Goal: Browse casually

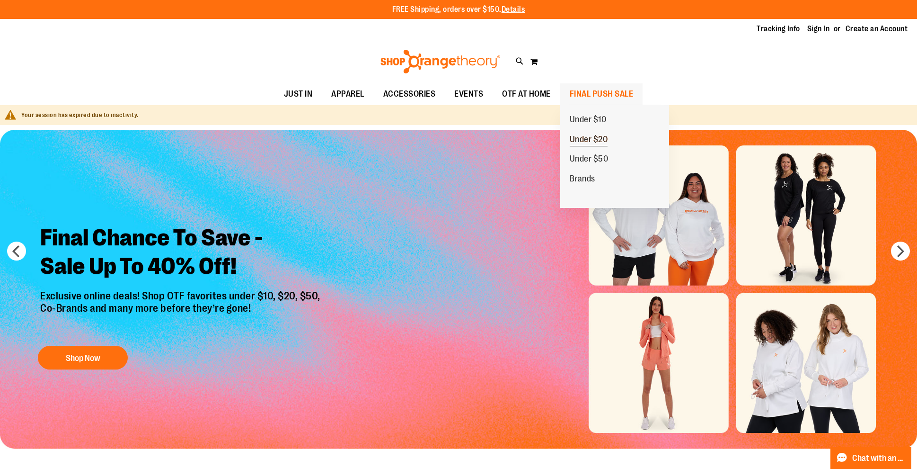
click at [604, 137] on span "Under $20" at bounding box center [589, 140] width 38 height 12
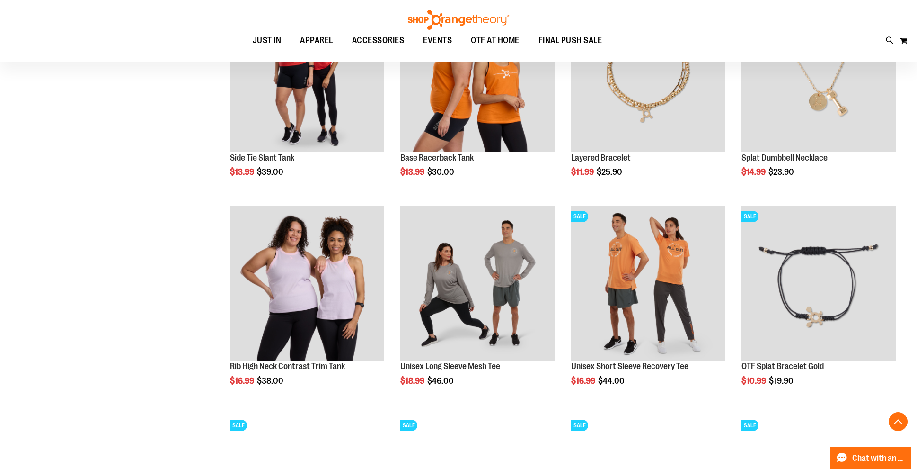
scroll to position [827, 0]
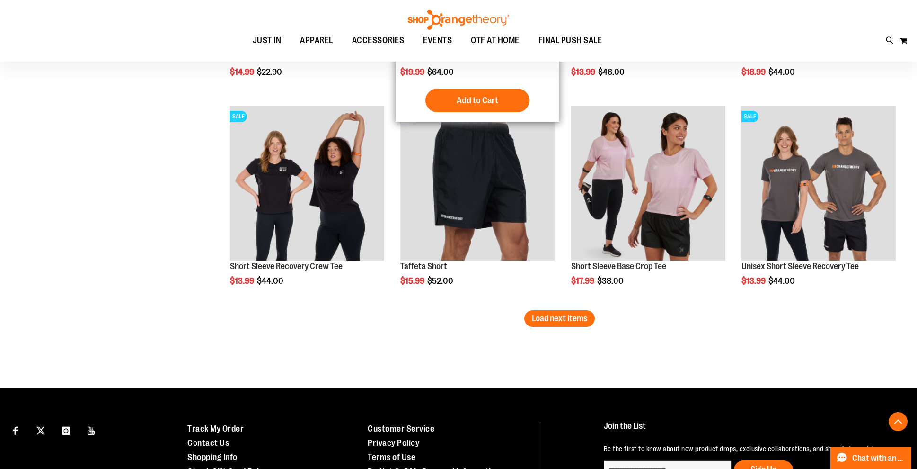
scroll to position [1861, 0]
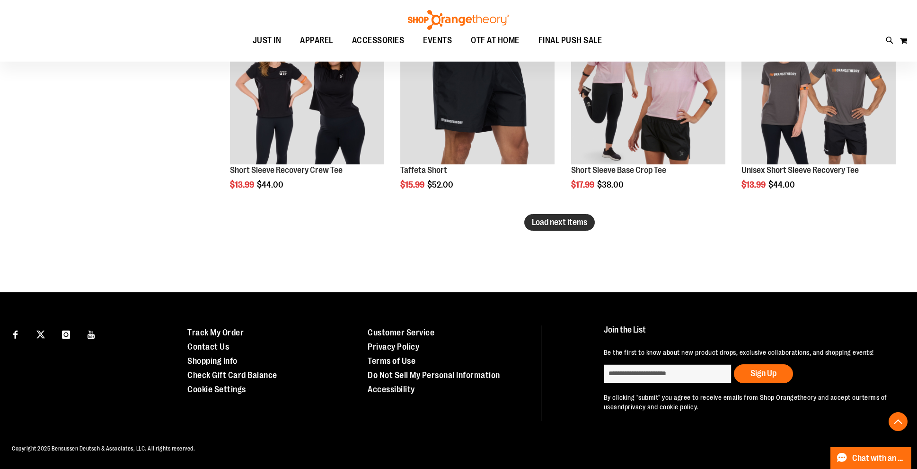
click at [563, 217] on span "Load next items" at bounding box center [559, 221] width 55 height 9
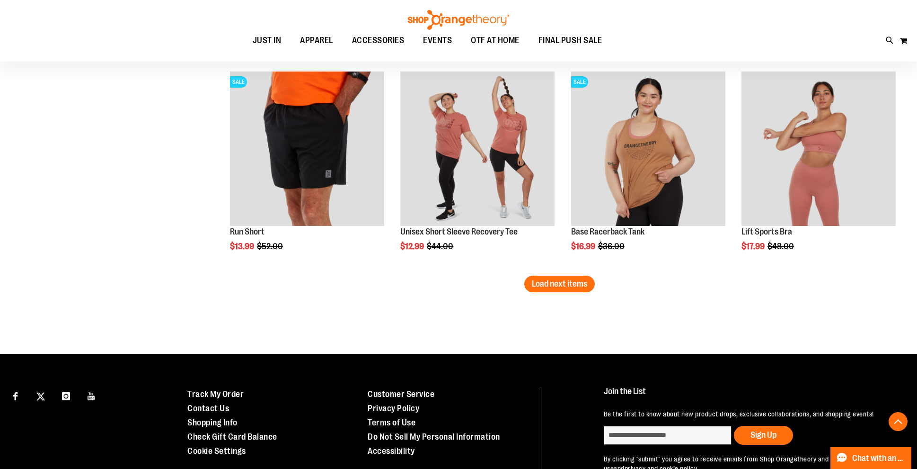
scroll to position [2419, 0]
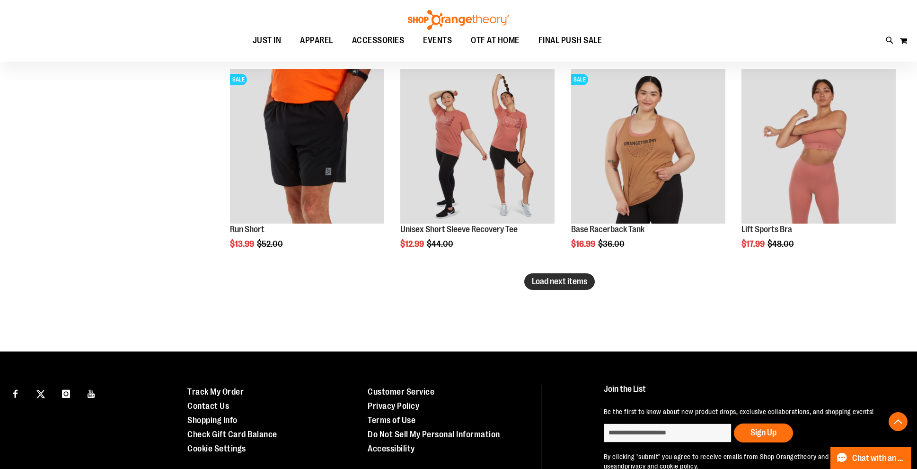
click at [573, 281] on span "Load next items" at bounding box center [559, 280] width 55 height 9
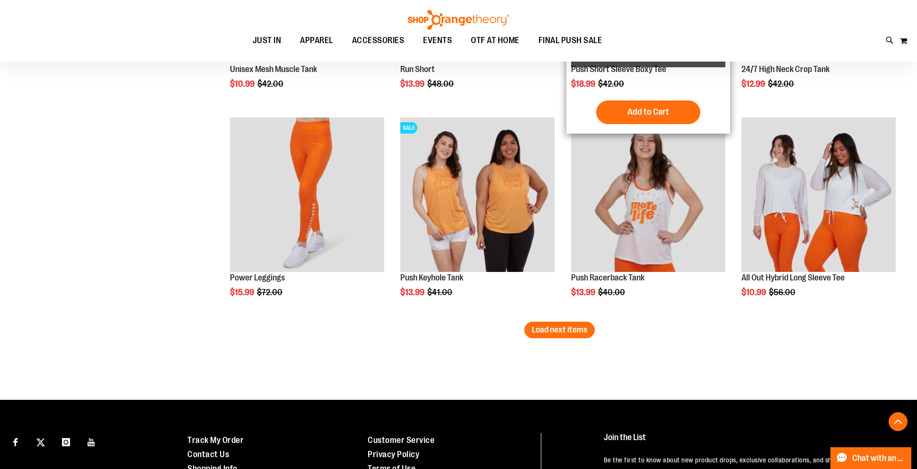
scroll to position [2998, 0]
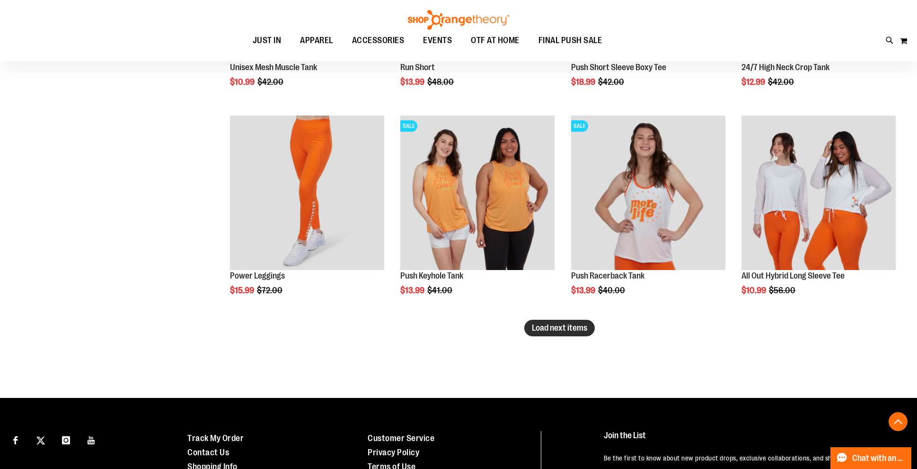
click at [562, 332] on button "Load next items" at bounding box center [560, 328] width 71 height 17
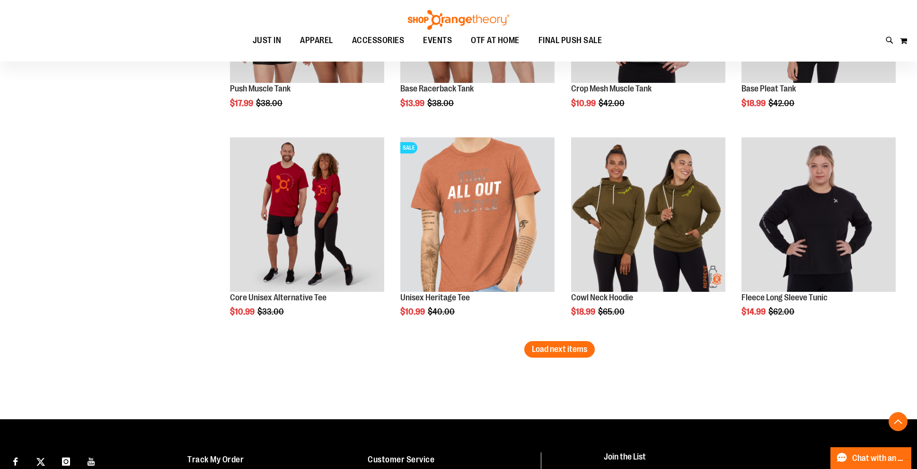
scroll to position [3603, 0]
click at [561, 347] on span "Load next items" at bounding box center [559, 348] width 55 height 9
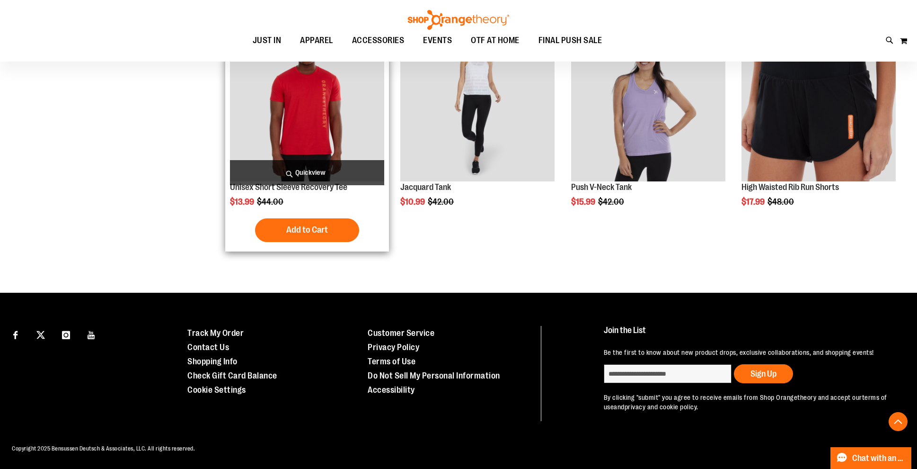
scroll to position [4348, 0]
